Goal: Information Seeking & Learning: Learn about a topic

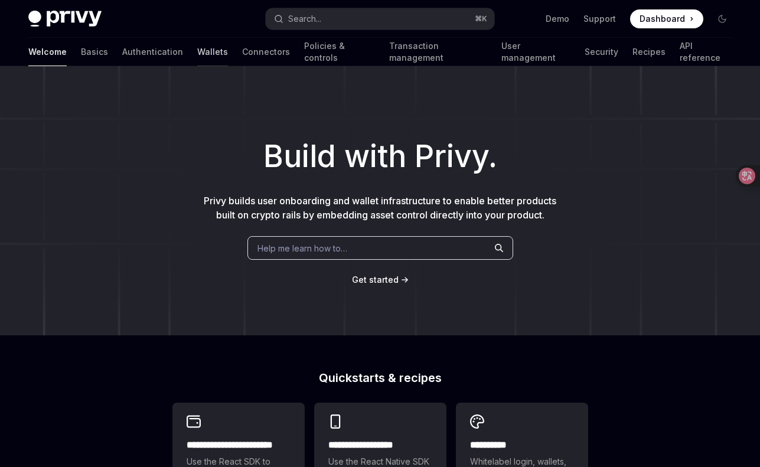
click at [197, 50] on link "Wallets" at bounding box center [212, 52] width 31 height 28
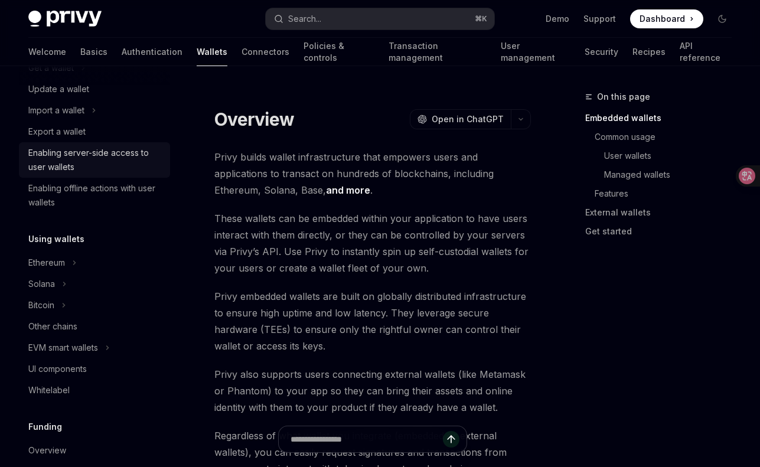
scroll to position [156, 0]
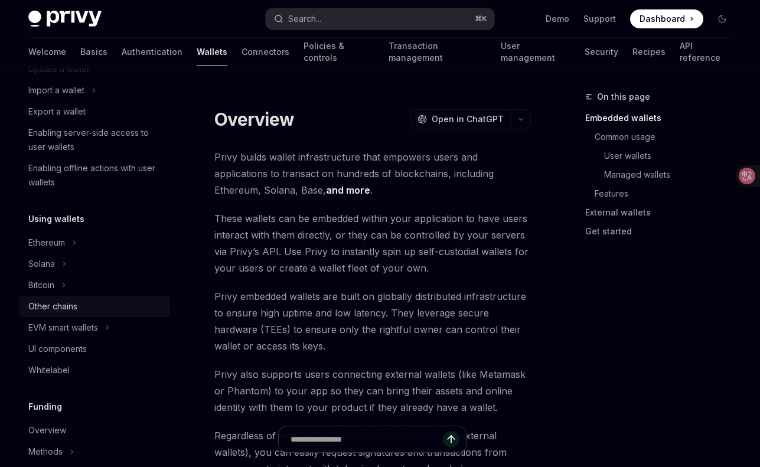
click at [69, 301] on div "Other chains" at bounding box center [52, 306] width 49 height 14
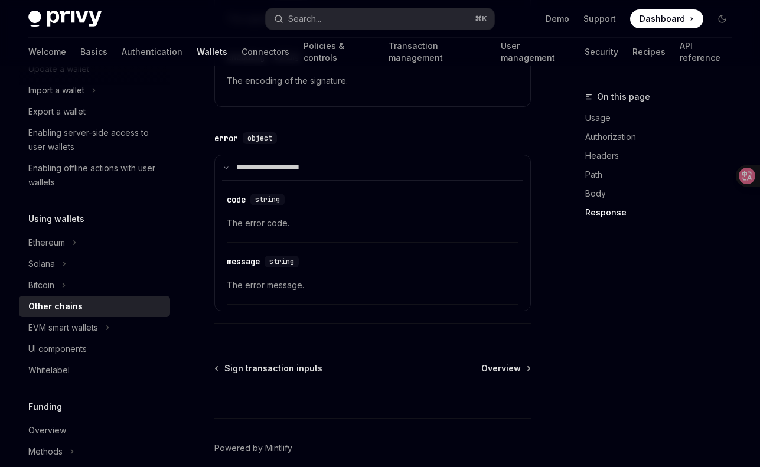
scroll to position [1563, 0]
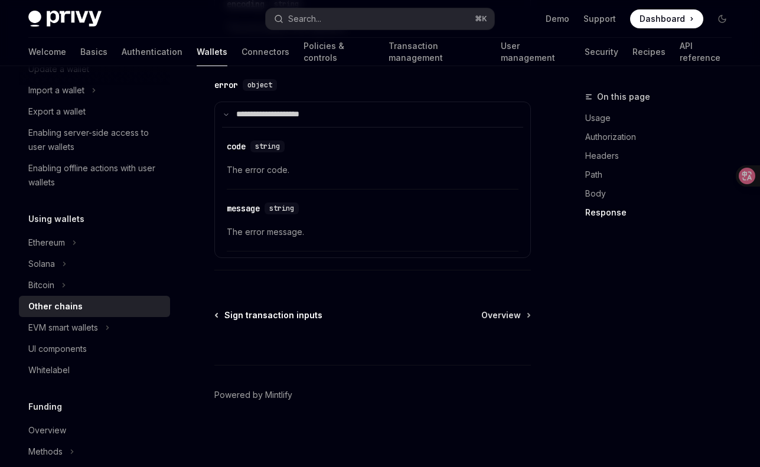
click at [261, 318] on span "Sign transaction inputs" at bounding box center [273, 315] width 98 height 12
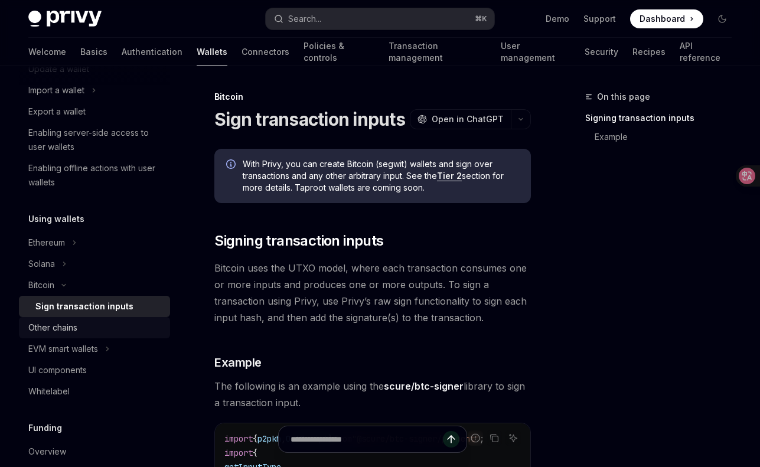
click at [153, 330] on div "Other chains" at bounding box center [95, 327] width 135 height 14
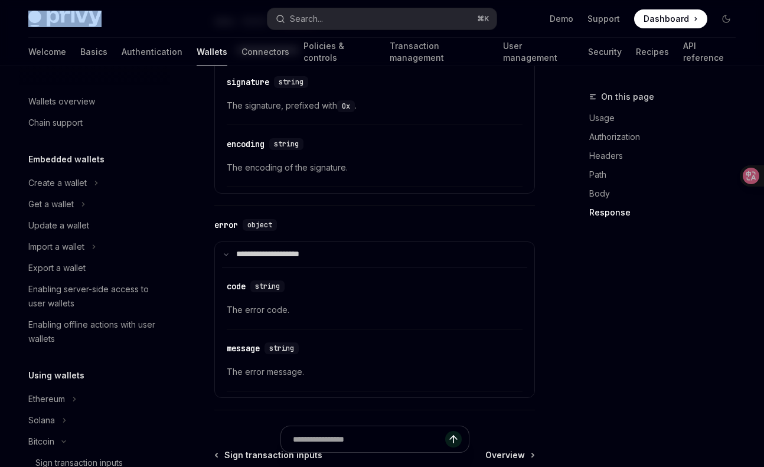
drag, startPoint x: 106, startPoint y: 21, endPoint x: 57, endPoint y: 19, distance: 49.6
click at [57, 19] on div "Privy Docs home page" at bounding box center [143, 19] width 230 height 17
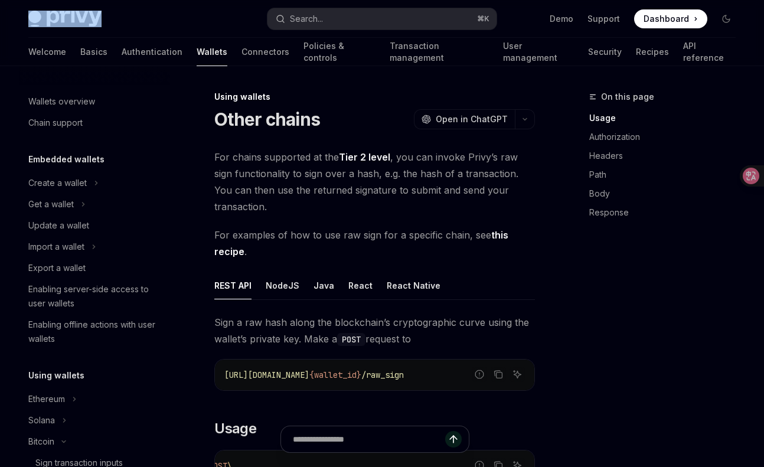
click at [363, 161] on link "Tier 2 level" at bounding box center [364, 157] width 51 height 12
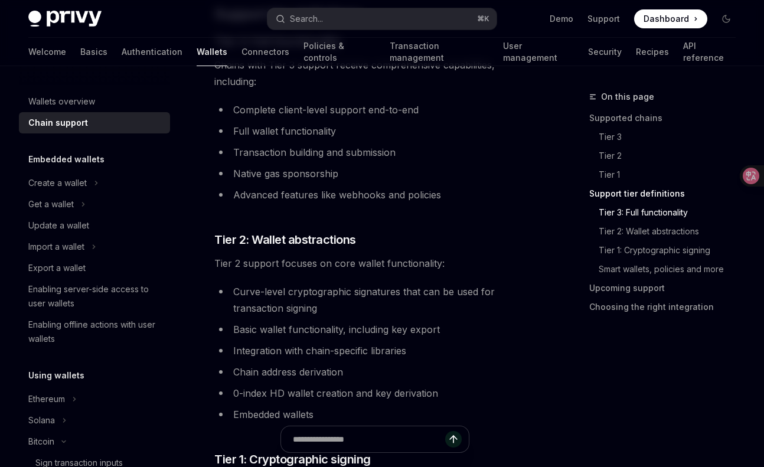
scroll to position [798, 0]
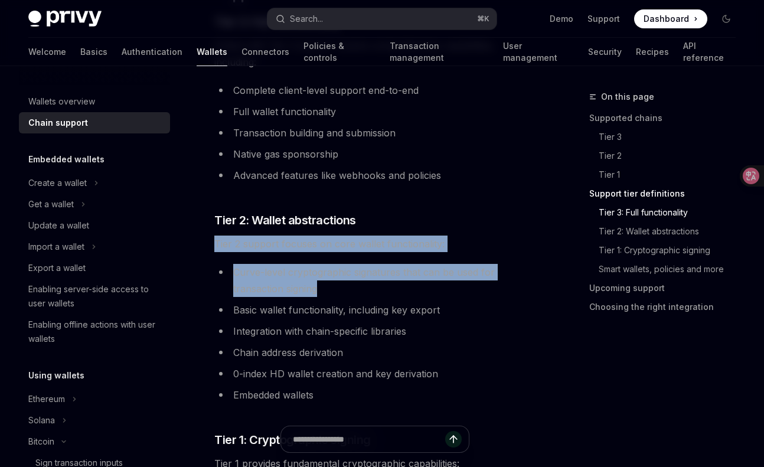
drag, startPoint x: 213, startPoint y: 243, endPoint x: 404, endPoint y: 282, distance: 194.6
click at [404, 282] on div "**********" at bounding box center [264, 333] width 546 height 2084
click at [380, 280] on li "Curve-level cryptographic signatures that can be used for transaction signing" at bounding box center [374, 280] width 320 height 33
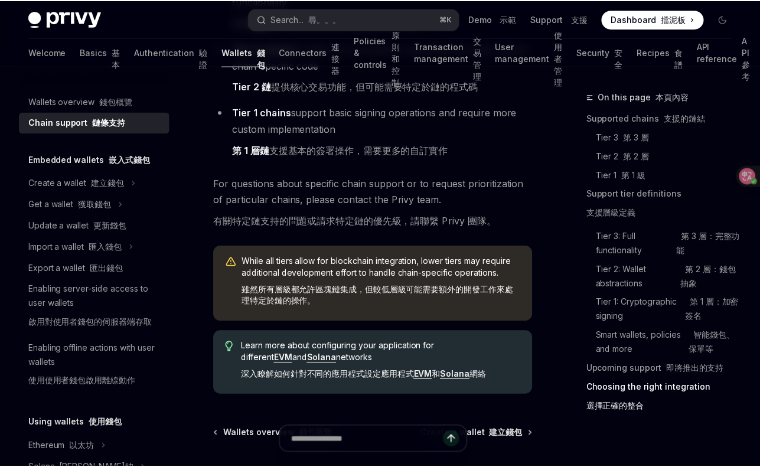
scroll to position [2440, 0]
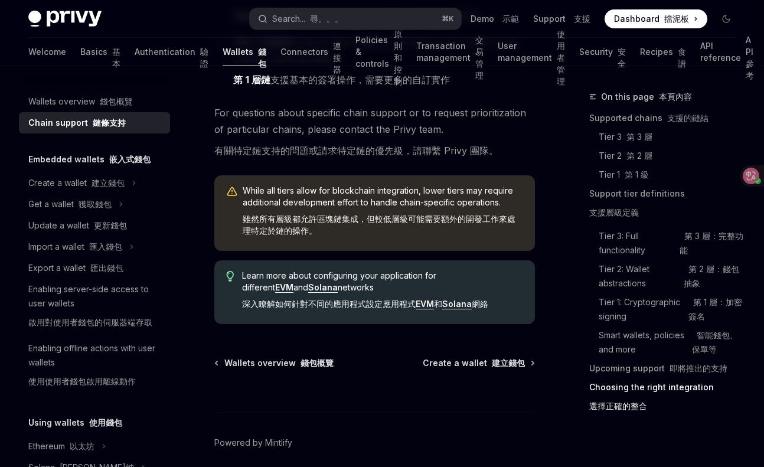
type textarea "*"
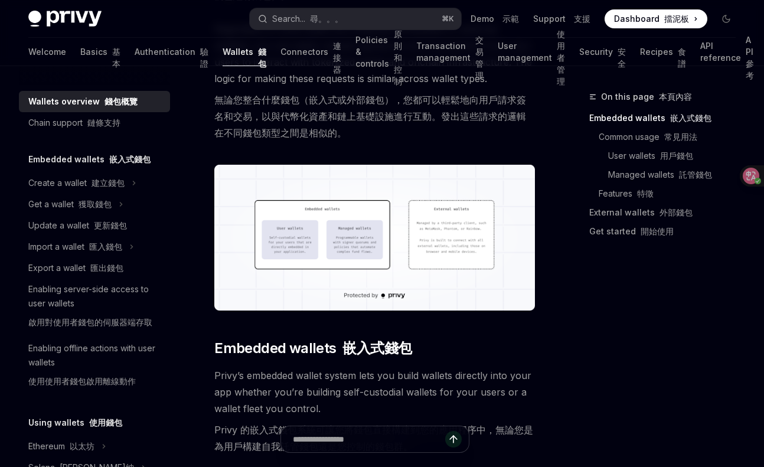
scroll to position [665, 0]
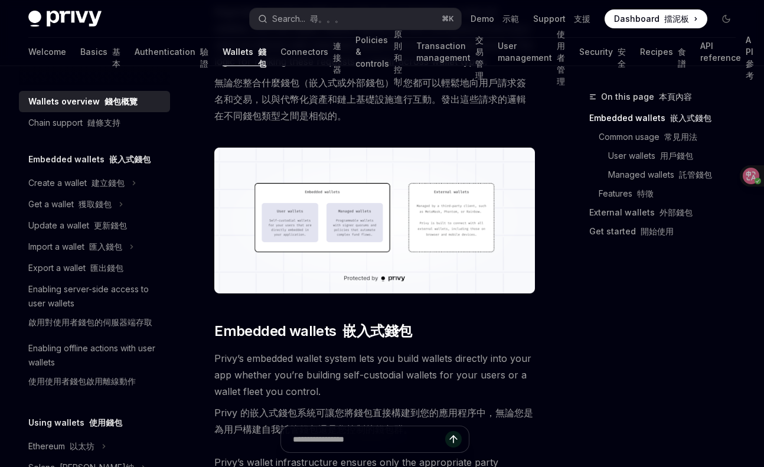
click at [353, 207] on img at bounding box center [374, 221] width 320 height 146
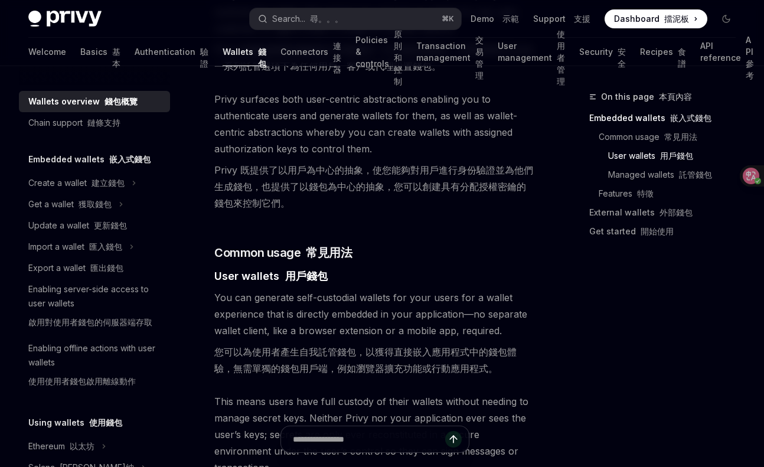
scroll to position [1198, 0]
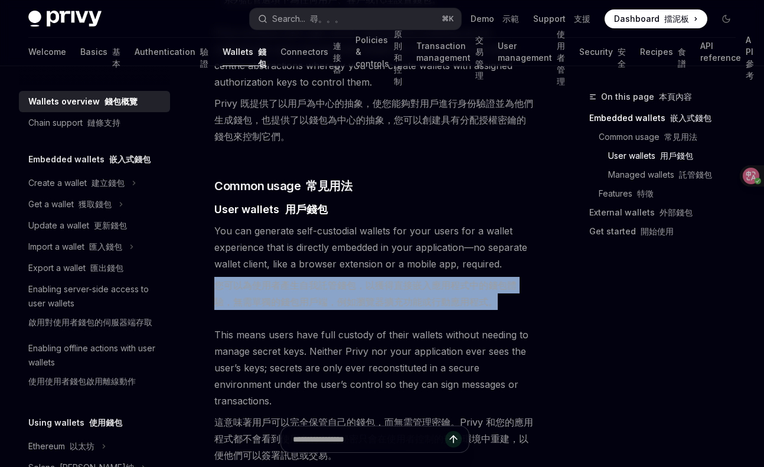
drag, startPoint x: 211, startPoint y: 260, endPoint x: 383, endPoint y: 286, distance: 174.3
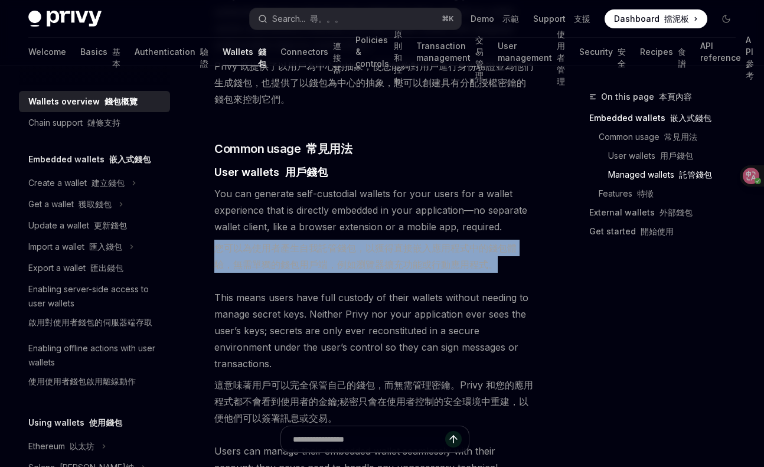
scroll to position [1238, 0]
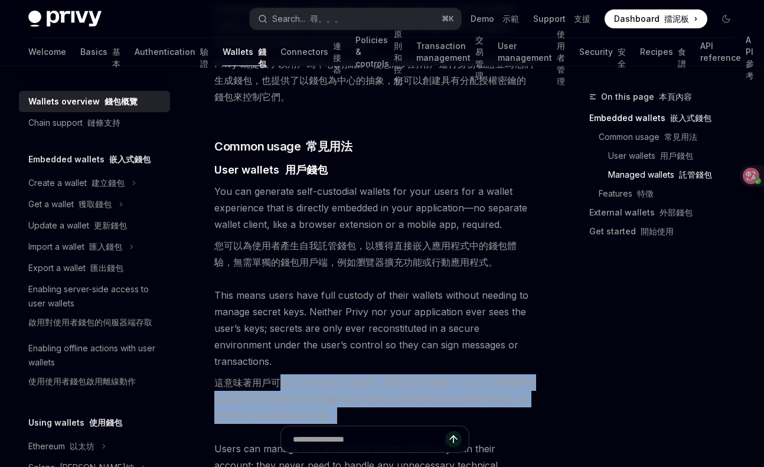
drag, startPoint x: 284, startPoint y: 346, endPoint x: 368, endPoint y: 375, distance: 88.7
click at [368, 375] on font "這意味著用戶可以完全保管自己的錢包，而無需管理密鑰。Privy 和您的應用程式都不會看到使用者的金鑰;秘密只會在使用者控制的安全環境中重建，以便他們可以簽署訊…" at bounding box center [374, 399] width 320 height 50
click at [360, 384] on div at bounding box center [360, 384] width 0 height 0
click at [365, 384] on font "這意味著用戶可以完全保管自己的錢包，而無需管理密鑰。Privy 和您的應用程式都不會看到使用者的金鑰;秘密只會在使用者控制的安全環境中重建，以便他們可以簽署訊…" at bounding box center [374, 399] width 320 height 50
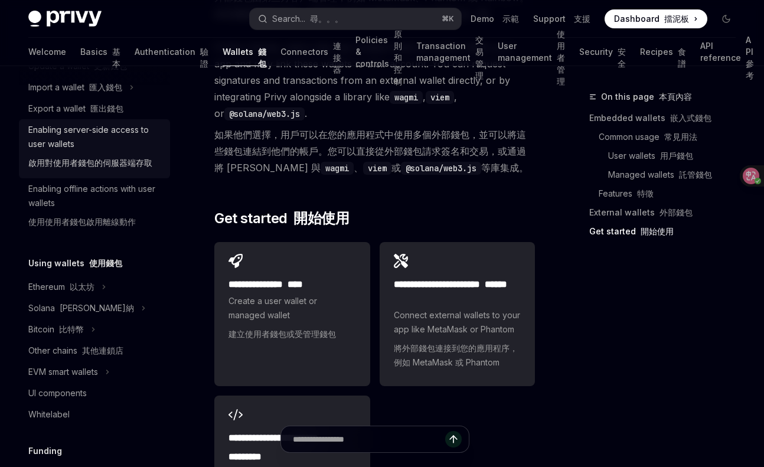
scroll to position [171, 0]
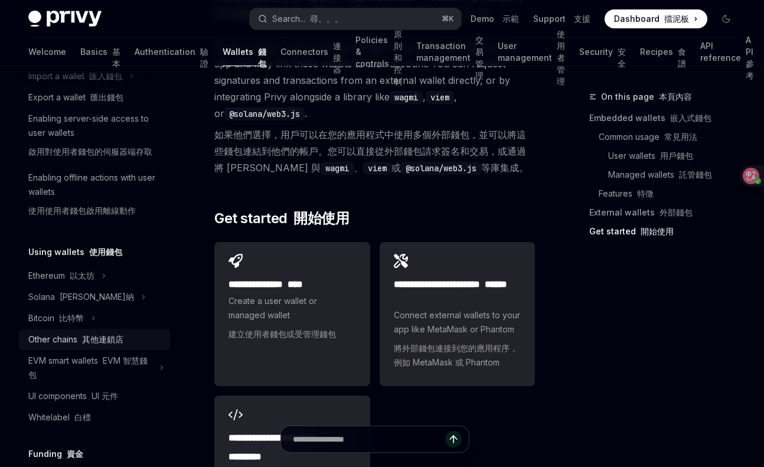
click at [126, 338] on div "Other chains 其他連鎖店" at bounding box center [95, 339] width 135 height 14
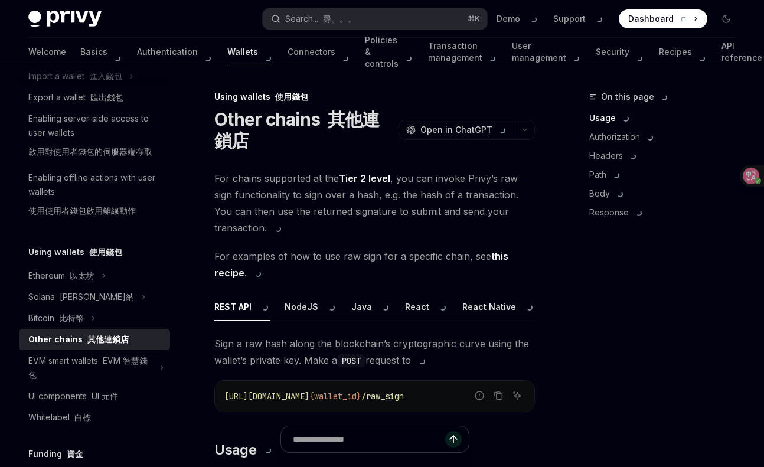
type textarea "*"
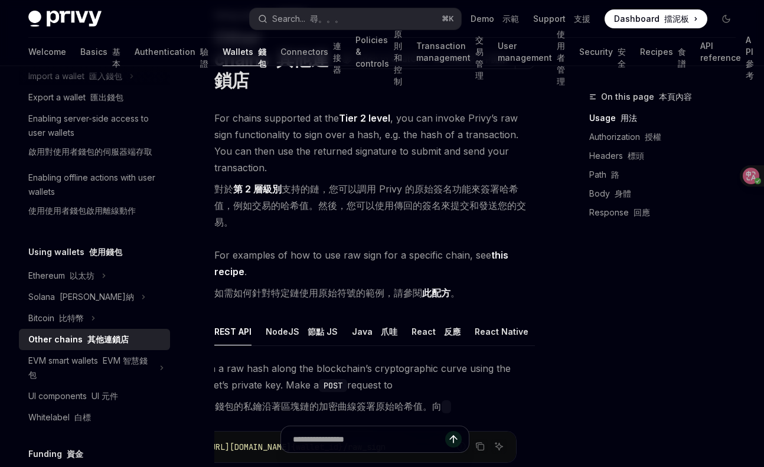
scroll to position [67, 0]
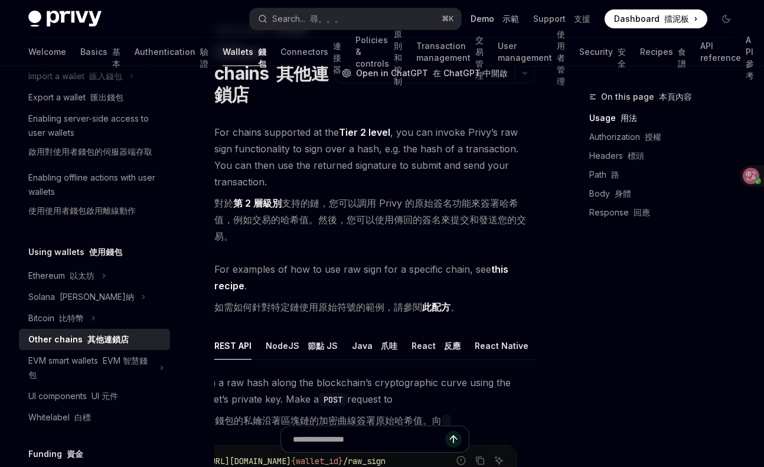
click at [491, 19] on link "Demo 示範" at bounding box center [494, 19] width 48 height 12
